Goal: Information Seeking & Learning: Compare options

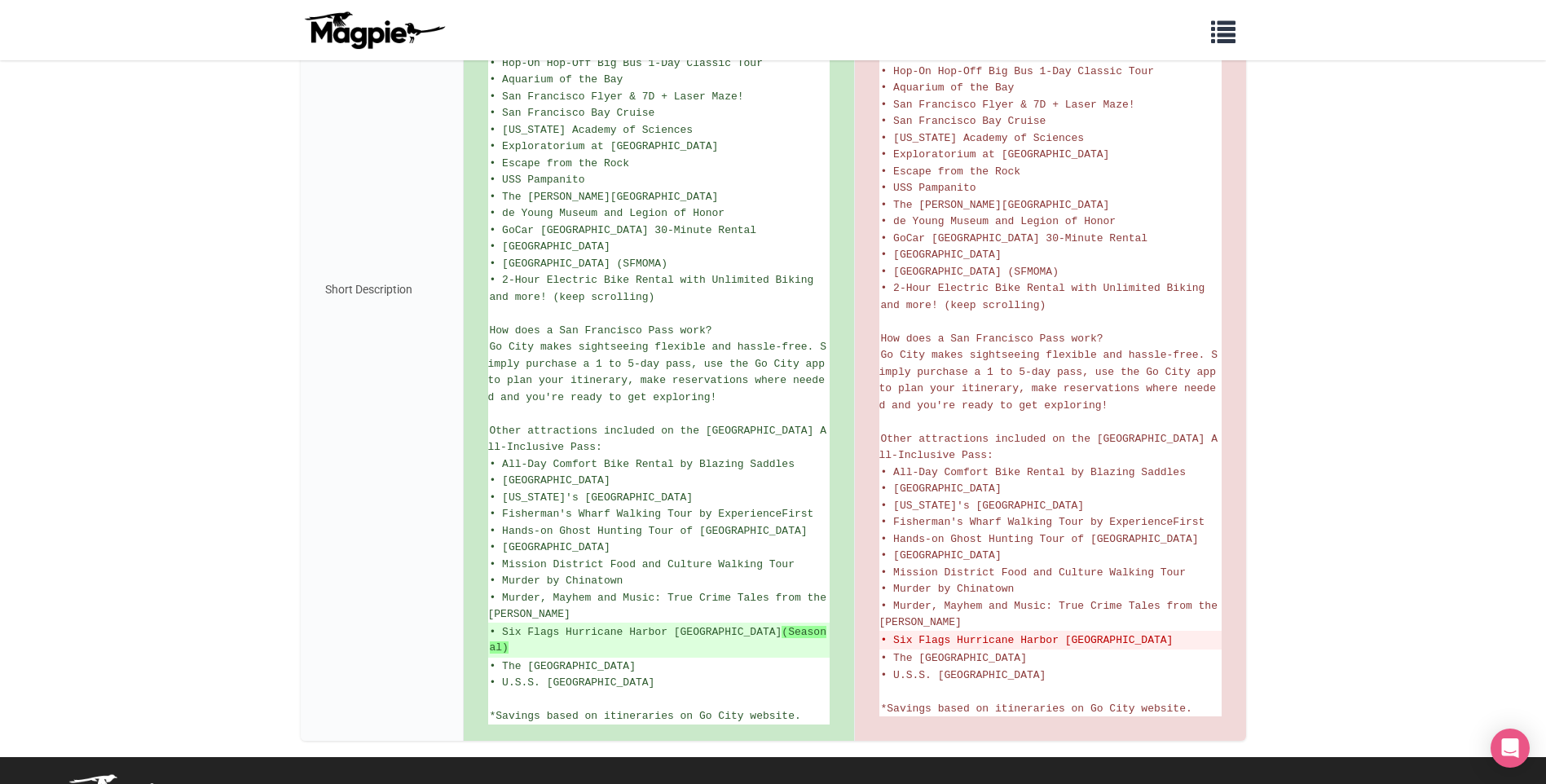
scroll to position [579, 0]
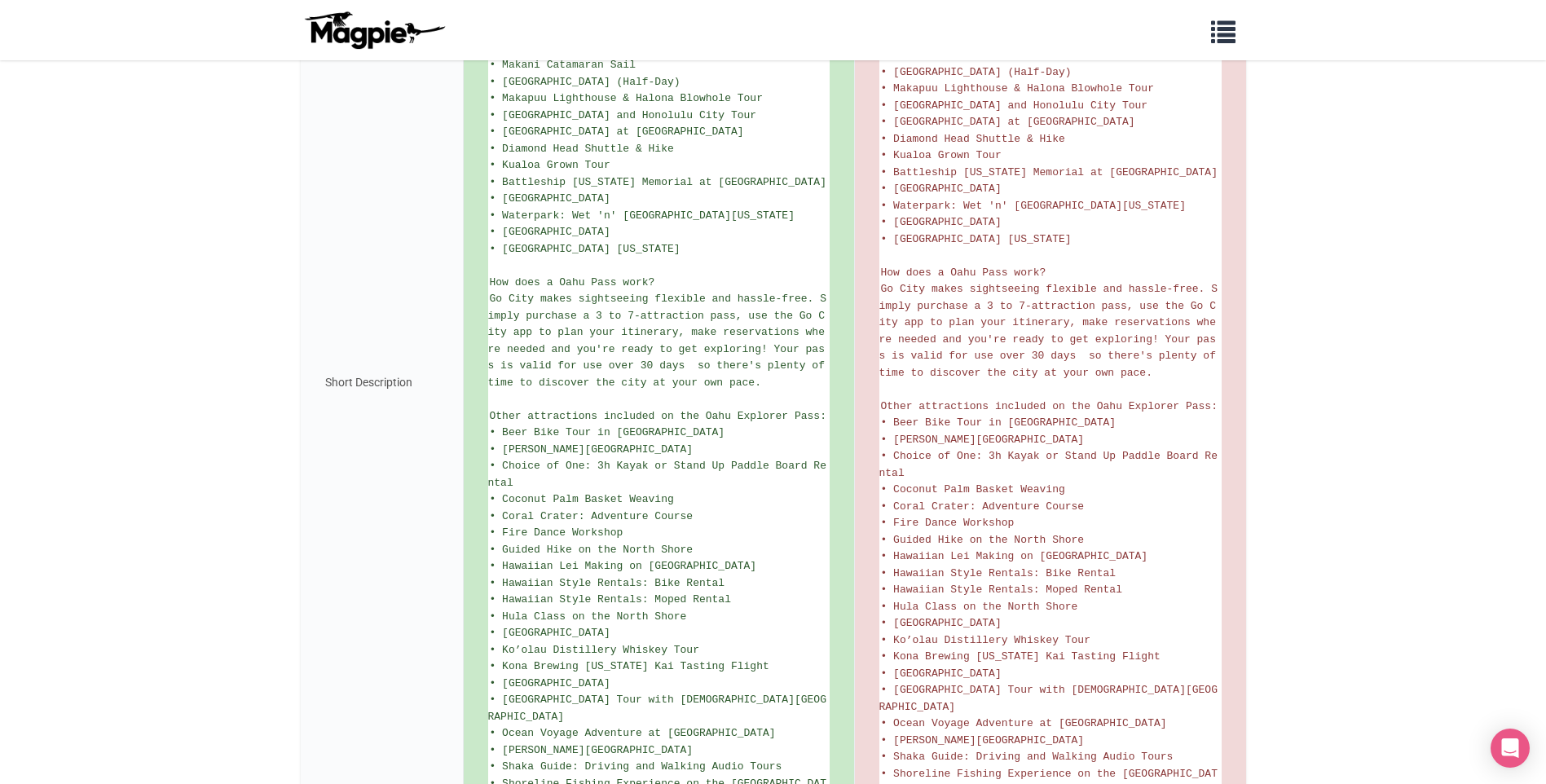
scroll to position [896, 0]
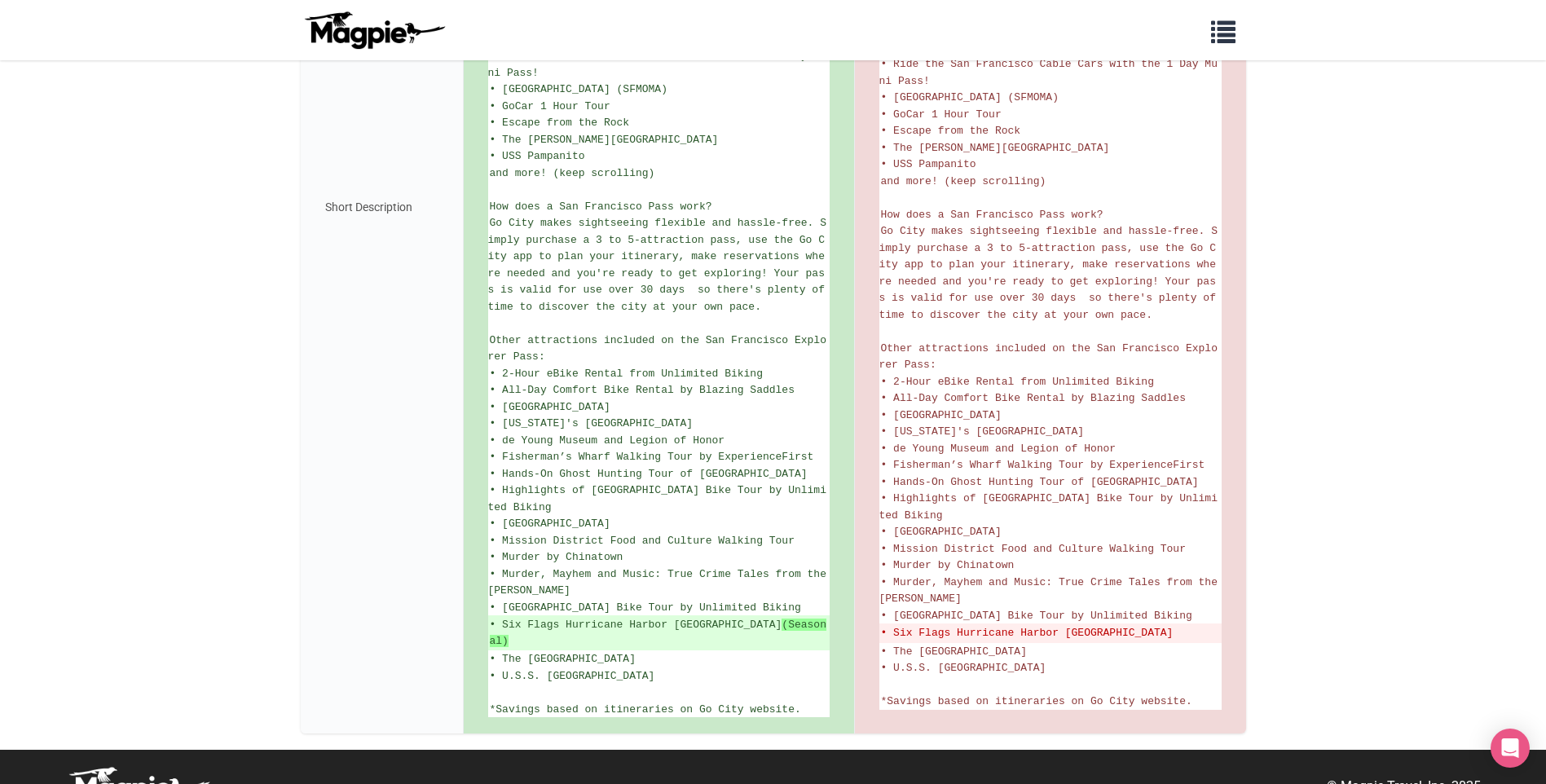
scroll to position [746, 0]
